Goal: Information Seeking & Learning: Learn about a topic

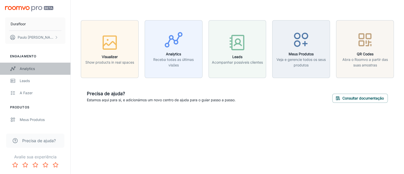
click at [24, 70] on div "Analytics" at bounding box center [43, 69] width 46 height 6
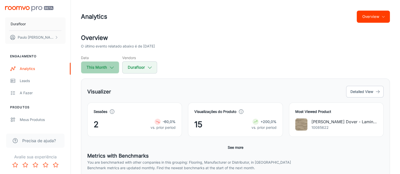
click at [114, 66] on icon "button" at bounding box center [112, 68] width 6 height 6
select select "9"
select select "2025"
select select "9"
select select "2025"
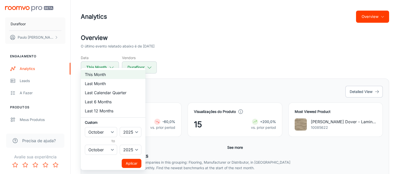
click at [179, 70] on div at bounding box center [202, 87] width 404 height 174
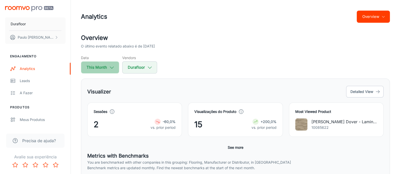
click at [95, 67] on button "This Month" at bounding box center [100, 67] width 38 height 12
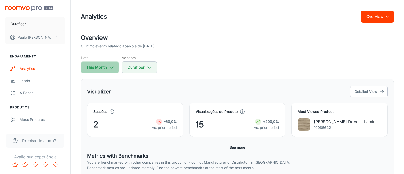
select select "9"
select select "2025"
select select "9"
select select "2025"
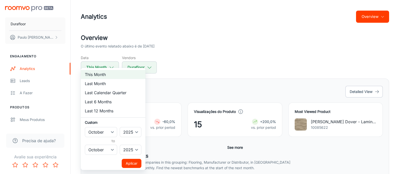
click at [131, 67] on div at bounding box center [202, 87] width 404 height 174
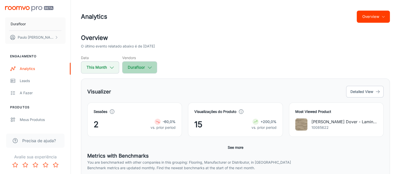
click at [133, 66] on button "Durafloor" at bounding box center [139, 67] width 35 height 12
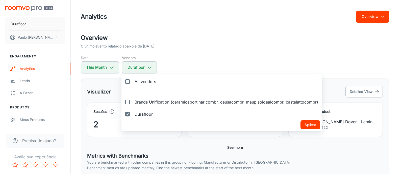
click at [133, 100] on label "Brands Unification (ceramicaportinaricombr, ceusacombr, meupisoidealcombr, cast…" at bounding box center [222, 102] width 201 height 12
click at [133, 100] on input "Brands Unification (ceramicaportinaricombr, ceusacombr, meupisoidealcombr, cast…" at bounding box center [128, 102] width 10 height 10
checkbox input "true"
click at [130, 114] on input "Durafloor" at bounding box center [128, 114] width 10 height 10
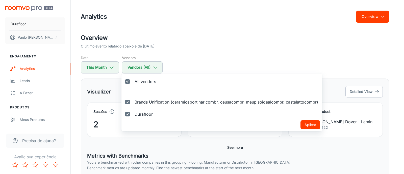
checkbox input "false"
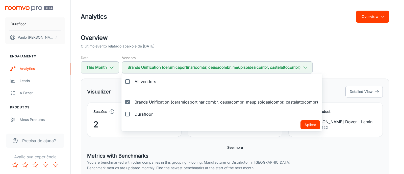
click at [102, 67] on div at bounding box center [202, 87] width 404 height 174
checkbox input "false"
checkbox input "true"
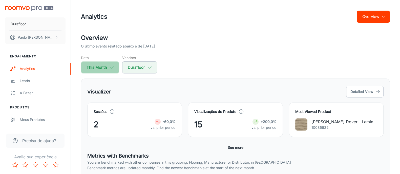
click at [102, 71] on button "This Month" at bounding box center [100, 67] width 38 height 12
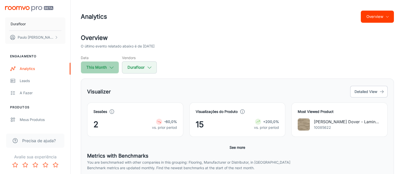
select select "9"
select select "2025"
select select "9"
select select "2025"
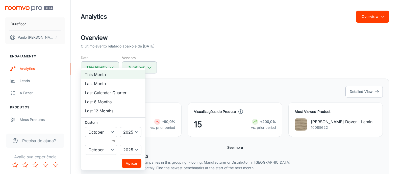
click at [104, 84] on li "Last Month" at bounding box center [113, 83] width 65 height 9
select select "8"
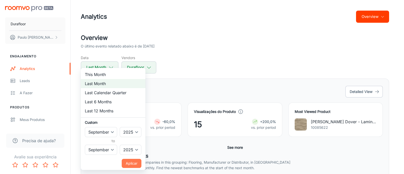
click at [133, 164] on button "Aplicar" at bounding box center [132, 163] width 20 height 9
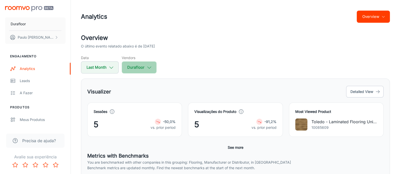
click at [142, 70] on button "Durafloor" at bounding box center [139, 67] width 35 height 12
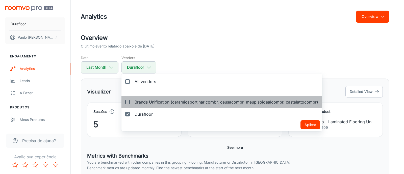
click at [143, 98] on label "Brands Unification (ceramicaportinaricombr, ceusacombr, meupisoidealcombr, cast…" at bounding box center [222, 102] width 201 height 12
click at [133, 98] on input "Brands Unification (ceramicaportinaricombr, ceusacombr, meupisoidealcombr, cast…" at bounding box center [128, 102] width 10 height 10
checkbox input "true"
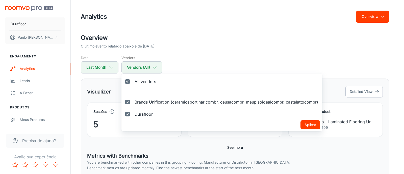
click at [131, 116] on input "Durafloor" at bounding box center [128, 114] width 10 height 10
checkbox input "false"
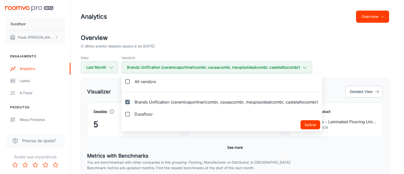
click at [314, 126] on button "Aplicar" at bounding box center [311, 124] width 20 height 9
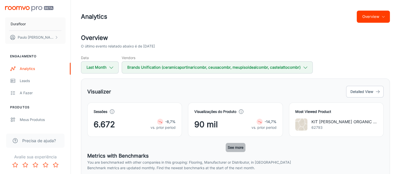
click at [231, 147] on button "See more" at bounding box center [235, 147] width 20 height 9
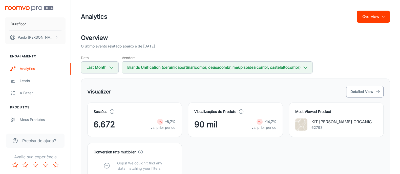
click at [365, 92] on button "Detailed View" at bounding box center [364, 92] width 37 height 12
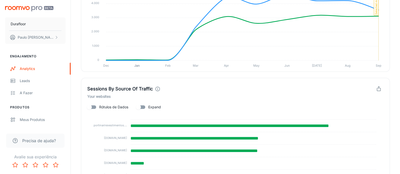
scroll to position [560, 0]
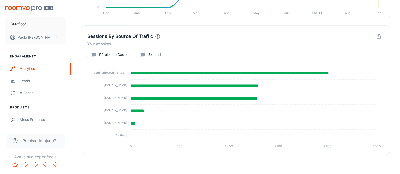
click at [96, 53] on input "Rótulos de Dados" at bounding box center [89, 55] width 29 height 10
checkbox input "true"
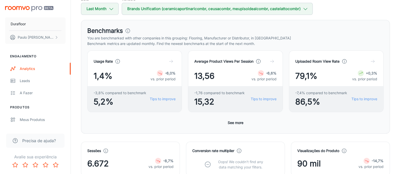
scroll to position [0, 0]
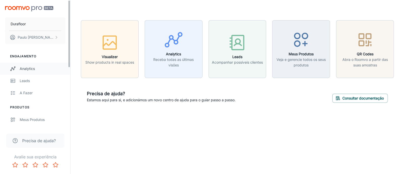
click at [35, 70] on div "Analytics" at bounding box center [43, 69] width 46 height 6
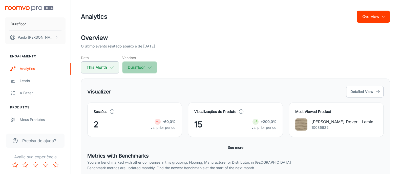
click at [138, 70] on button "Durafloor" at bounding box center [139, 67] width 35 height 12
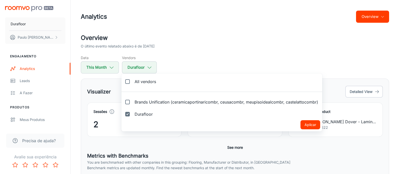
click at [128, 113] on input "Durafloor" at bounding box center [128, 114] width 10 height 10
checkbox input "false"
click at [128, 103] on input "Brands Unification (ceramicaportinaricombr, ceusacombr, meupisoidealcombr, cast…" at bounding box center [128, 102] width 10 height 10
checkbox input "true"
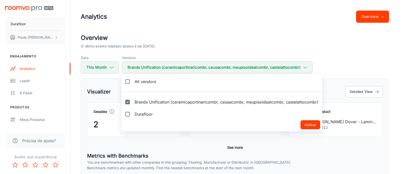
click at [312, 126] on button "Aplicar" at bounding box center [311, 124] width 20 height 9
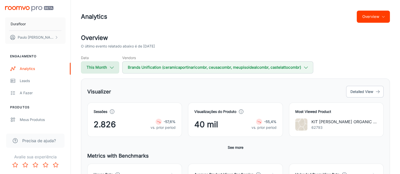
click at [107, 63] on button "This Month" at bounding box center [100, 67] width 38 height 12
select select "9"
select select "2025"
select select "9"
select select "2025"
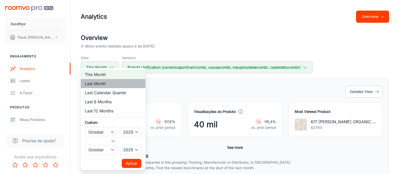
click at [105, 85] on li "Last Month" at bounding box center [113, 83] width 65 height 9
select select "8"
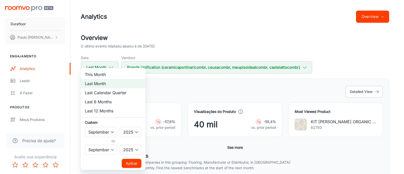
click at [130, 165] on button "Aplicar" at bounding box center [132, 163] width 20 height 9
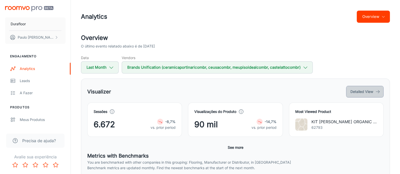
click at [370, 94] on button "Detailed View" at bounding box center [364, 92] width 37 height 12
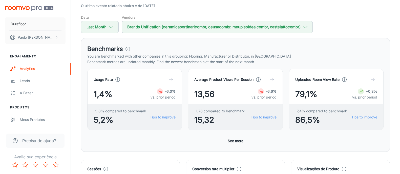
scroll to position [190, 0]
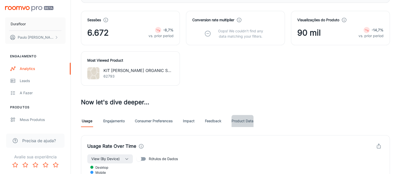
click at [236, 118] on link "Product Data" at bounding box center [242, 121] width 22 height 12
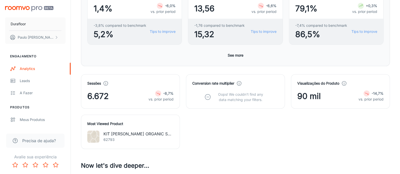
scroll to position [252, 0]
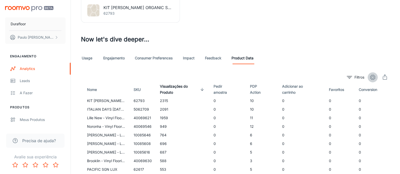
click at [373, 76] on circle "settings" at bounding box center [372, 77] width 2 height 2
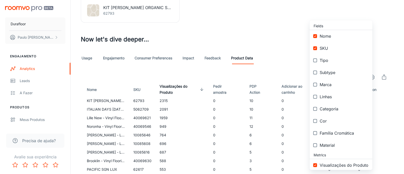
click at [294, 49] on div at bounding box center [202, 87] width 404 height 174
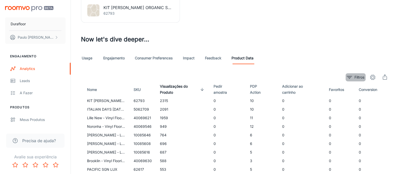
click at [348, 74] on icon "filter" at bounding box center [349, 77] width 6 height 6
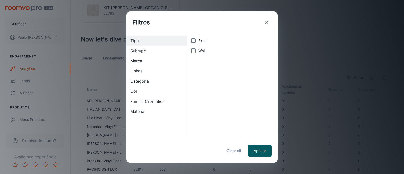
click at [144, 61] on span "Marca" at bounding box center [156, 61] width 53 height 6
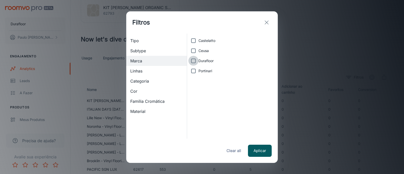
click at [192, 60] on input "Durafloor" at bounding box center [194, 61] width 10 height 10
checkbox input "true"
click at [263, 151] on button "Aplicar" at bounding box center [260, 151] width 24 height 12
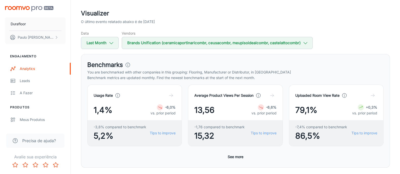
scroll to position [0, 0]
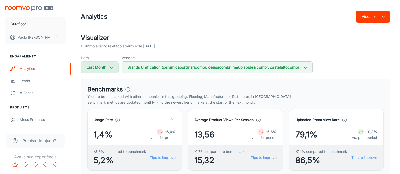
click at [97, 65] on button "Last Month" at bounding box center [100, 67] width 38 height 12
select select "8"
select select "2025"
select select "8"
select select "2025"
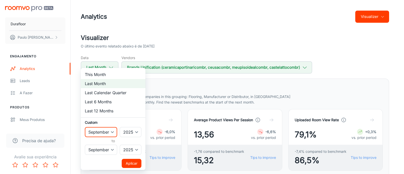
click at [108, 129] on select "January February March April May June July August September October November De…" at bounding box center [101, 132] width 32 height 10
select select "0"
click at [85, 127] on select "January February March April May June July August September October November De…" at bounding box center [101, 132] width 32 height 10
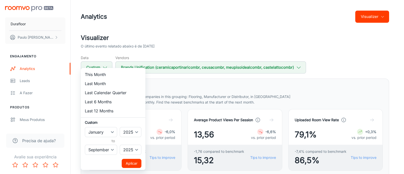
click at [135, 162] on button "Aplicar" at bounding box center [132, 163] width 20 height 9
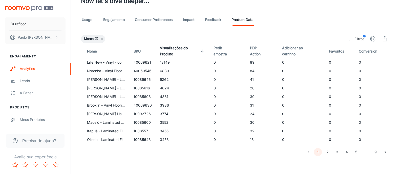
scroll to position [292, 0]
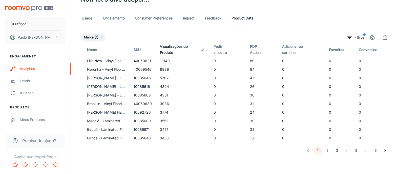
click at [325, 150] on button "2" at bounding box center [327, 151] width 8 height 8
